Goal: Obtain resource: Download file/media

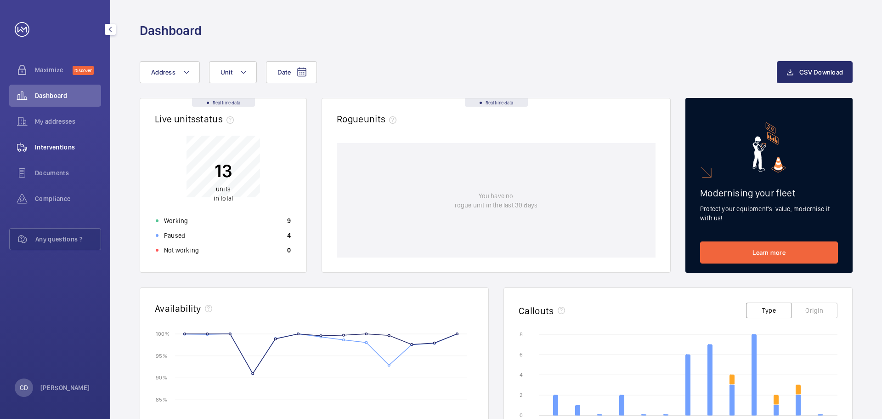
click at [54, 149] on span "Interventions" at bounding box center [68, 146] width 66 height 9
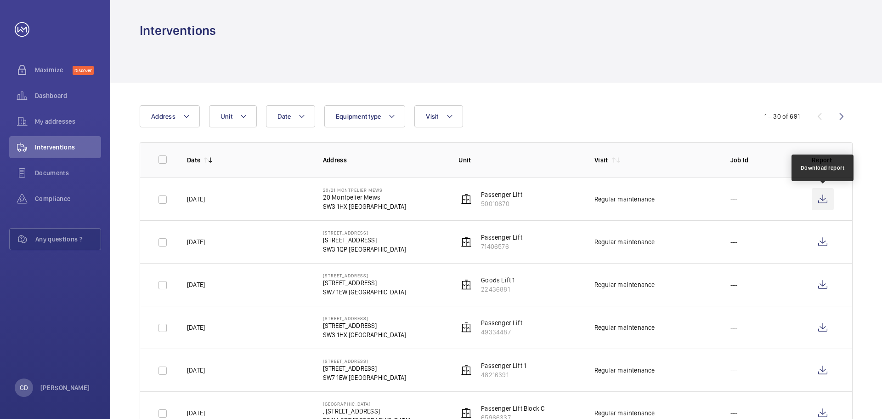
click at [828, 198] on wm-front-icon-button at bounding box center [823, 199] width 22 height 22
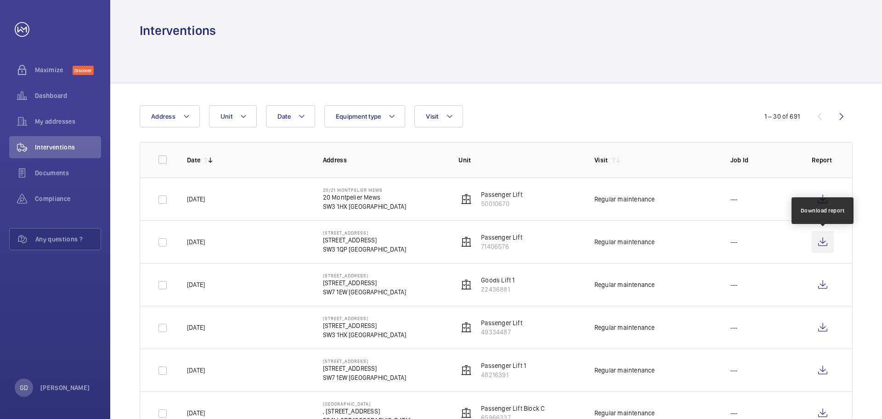
click at [824, 240] on wm-front-icon-button at bounding box center [823, 242] width 22 height 22
click at [540, 58] on div at bounding box center [496, 61] width 713 height 44
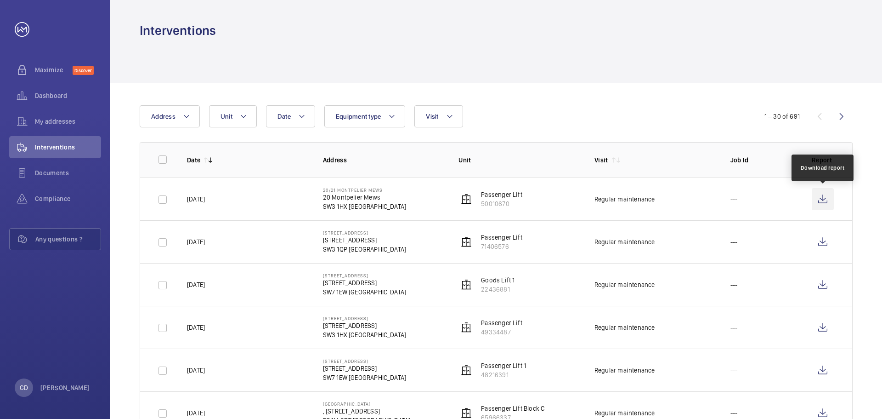
click at [822, 200] on wm-front-icon-button at bounding box center [823, 199] width 22 height 22
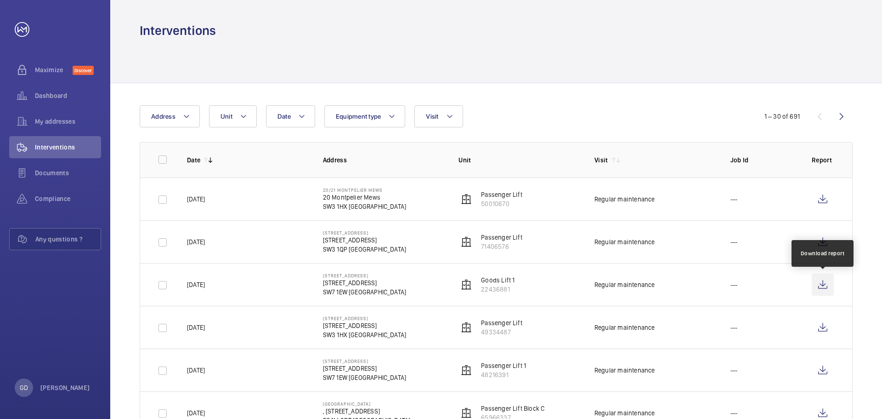
click at [822, 288] on wm-front-icon-button at bounding box center [823, 284] width 22 height 22
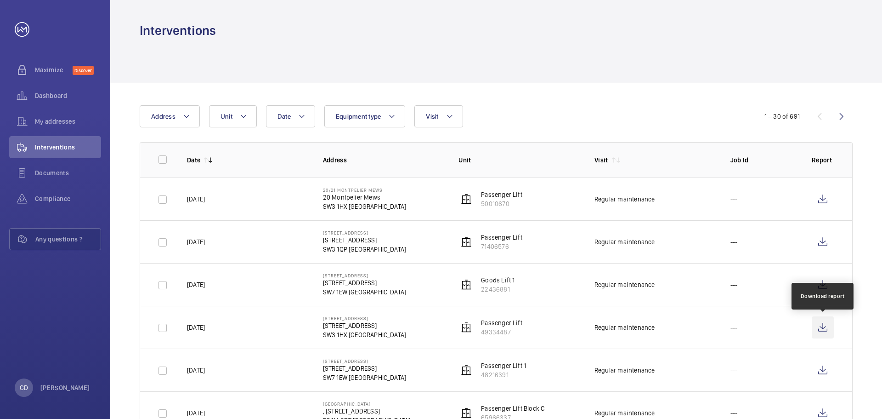
click at [825, 327] on wm-front-icon-button at bounding box center [823, 327] width 22 height 22
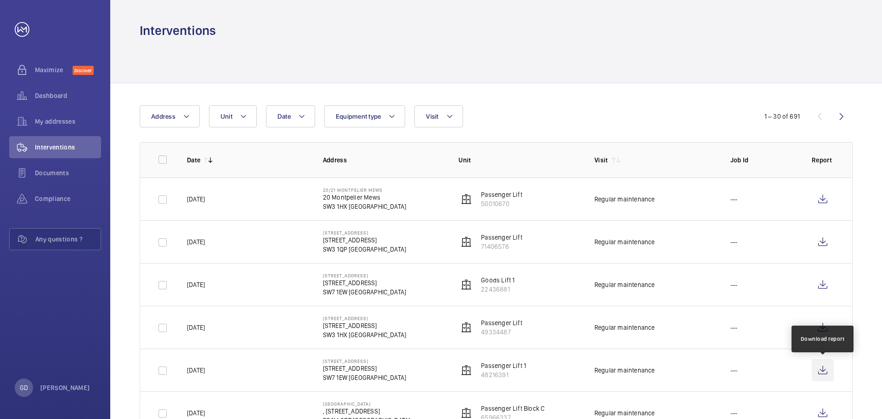
click at [827, 370] on wm-front-icon-button at bounding box center [823, 370] width 22 height 22
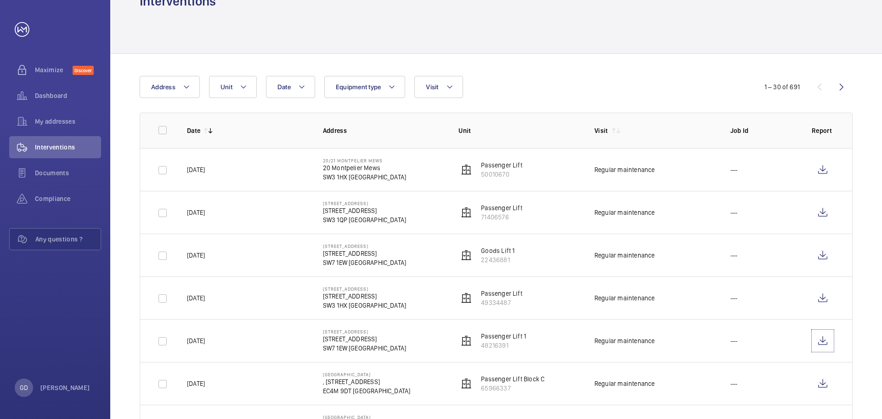
scroll to position [46, 0]
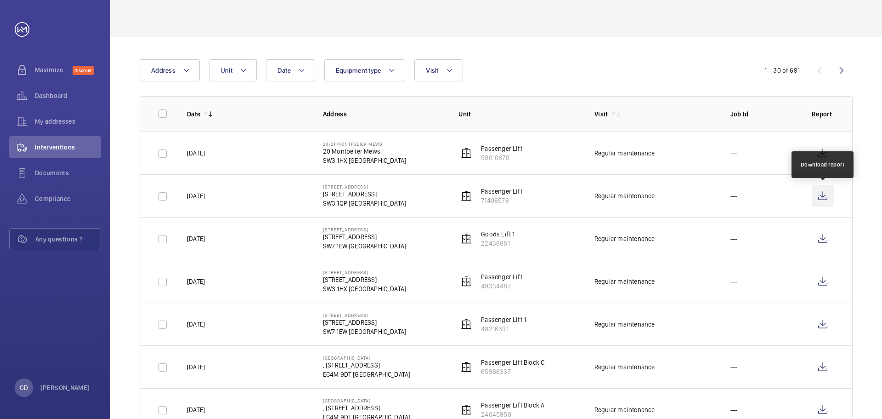
click at [821, 196] on wm-front-icon-button at bounding box center [823, 196] width 22 height 22
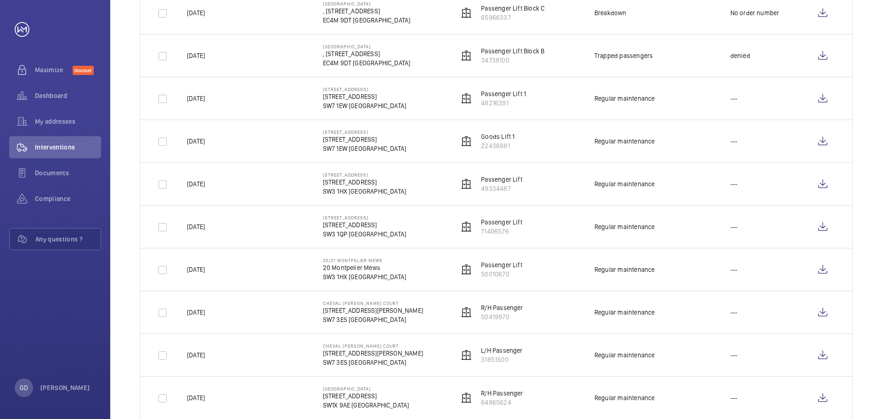
scroll to position [873, 0]
